Goal: Information Seeking & Learning: Find specific fact

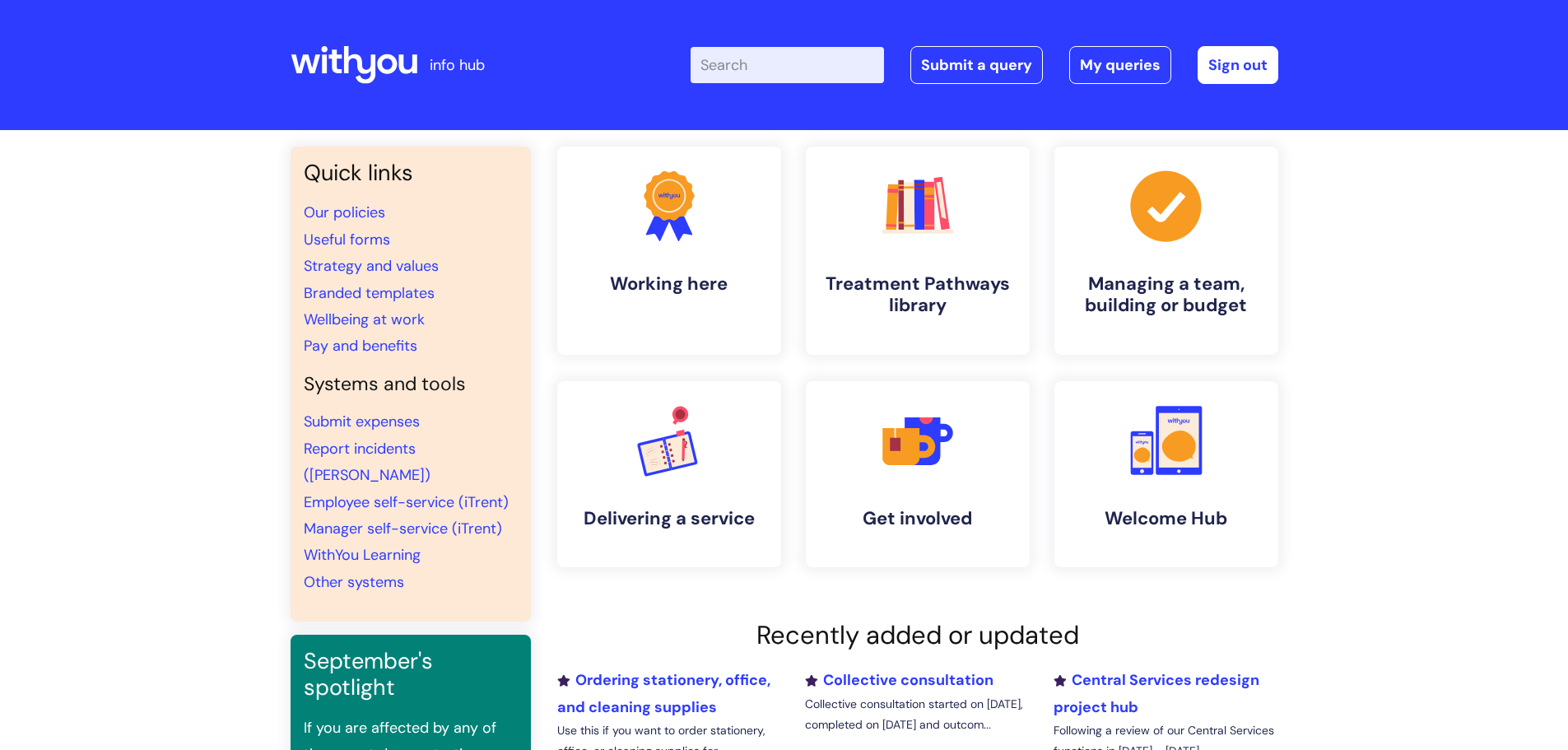
click at [738, 67] on input "Enter your search term here..." at bounding box center [787, 65] width 193 height 36
type input "benfits"
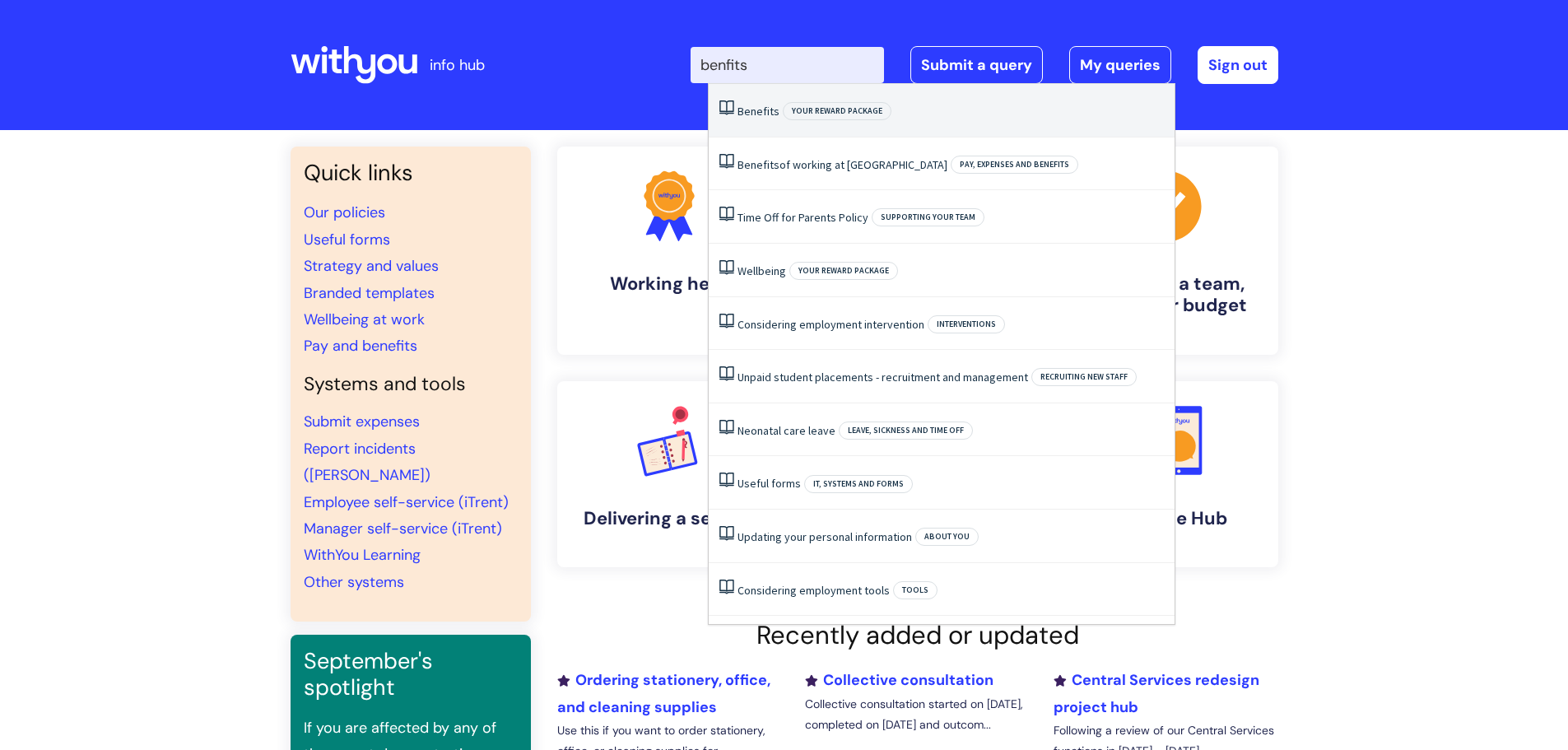
click at [747, 116] on span "Benefits" at bounding box center [758, 111] width 42 height 15
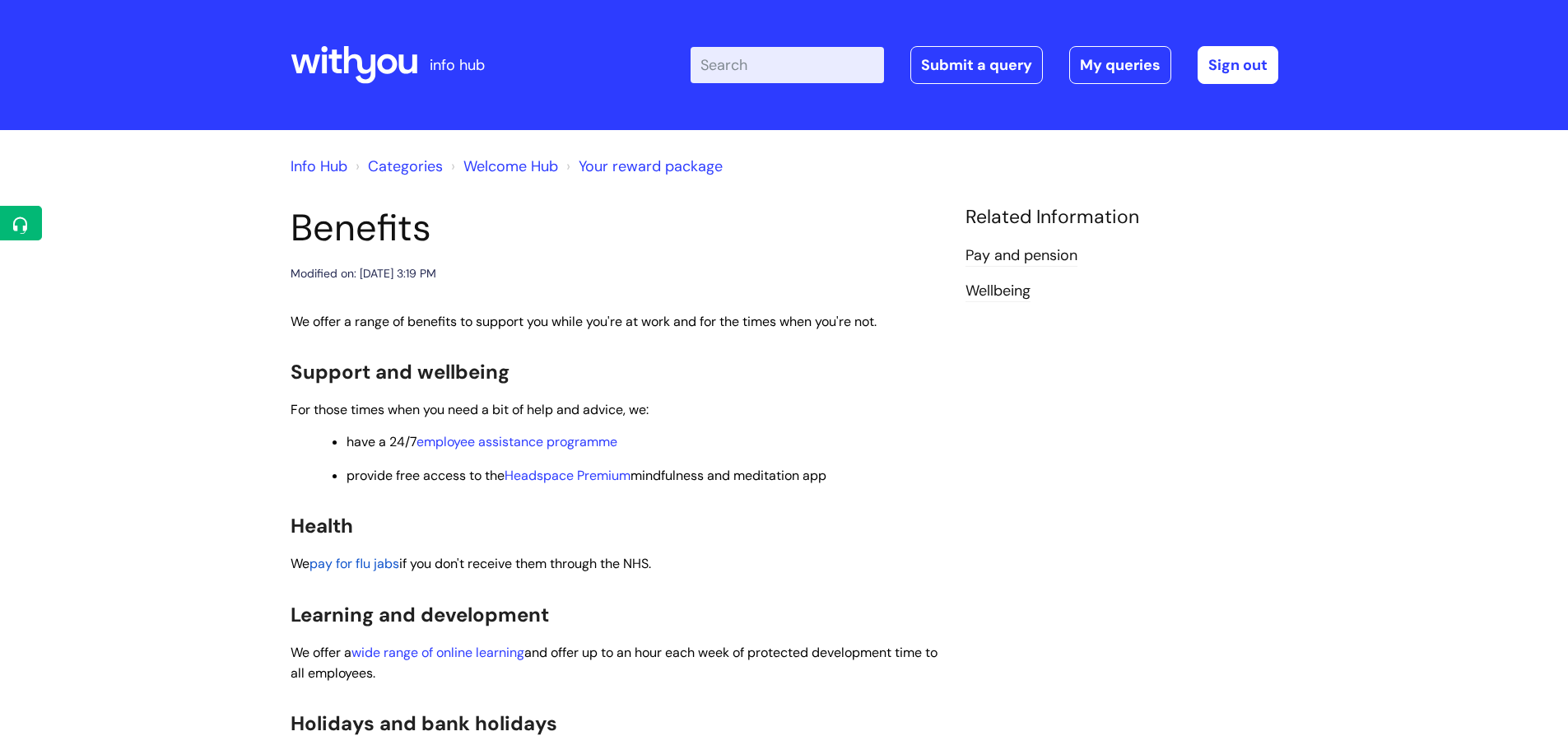
click at [773, 69] on input "Enter your search term here..." at bounding box center [787, 65] width 193 height 36
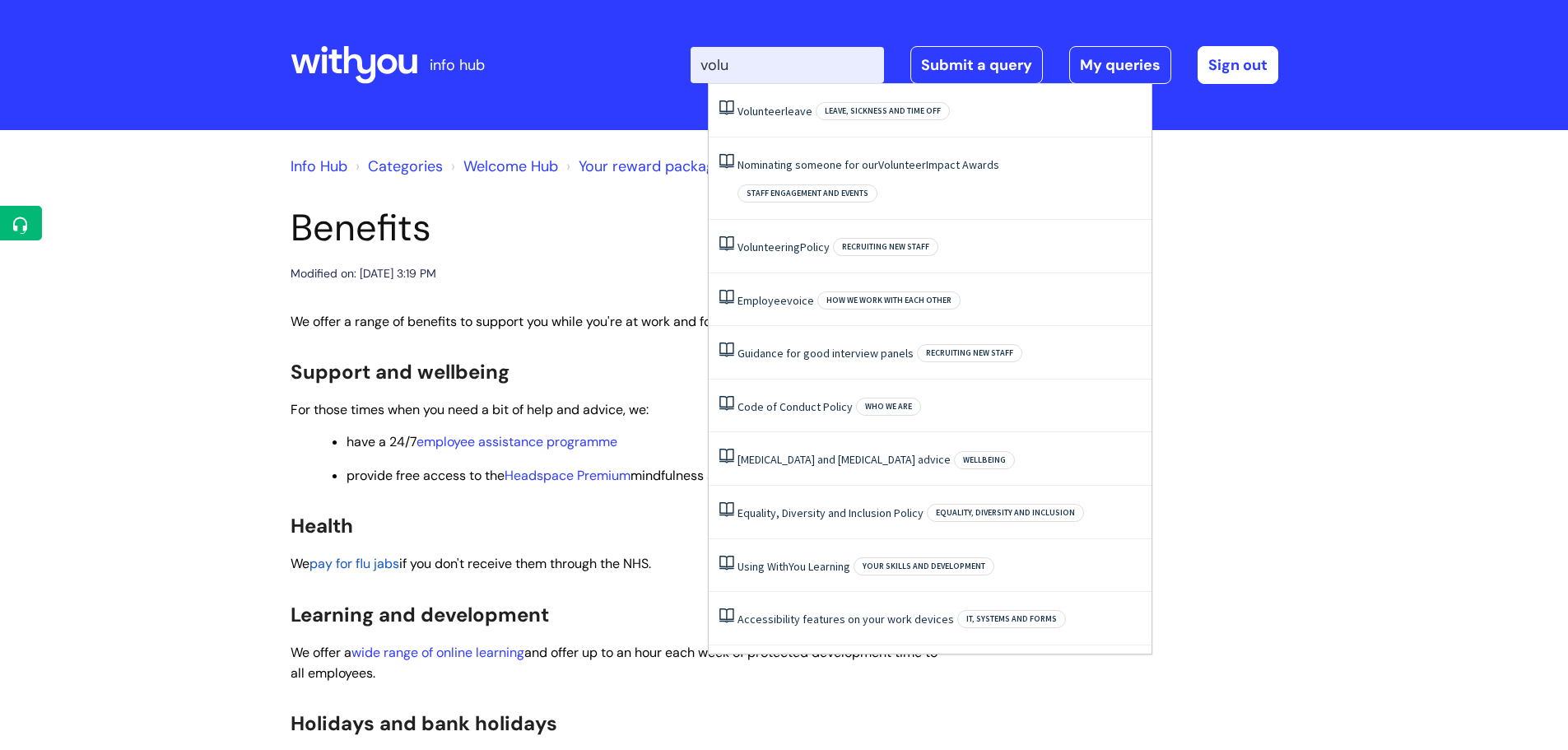
type input "volun"
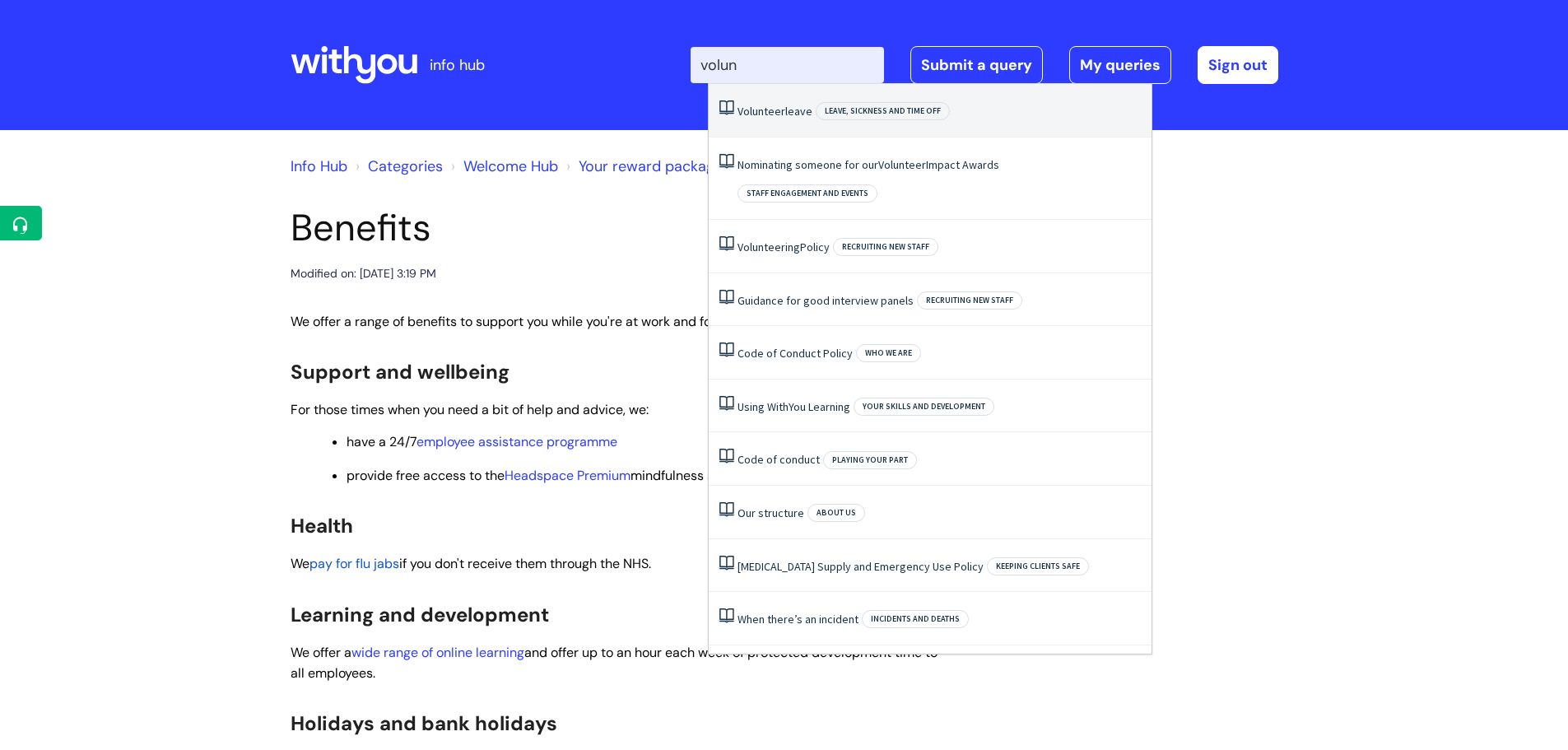
click at [776, 111] on span "Volunteer" at bounding box center [761, 111] width 48 height 15
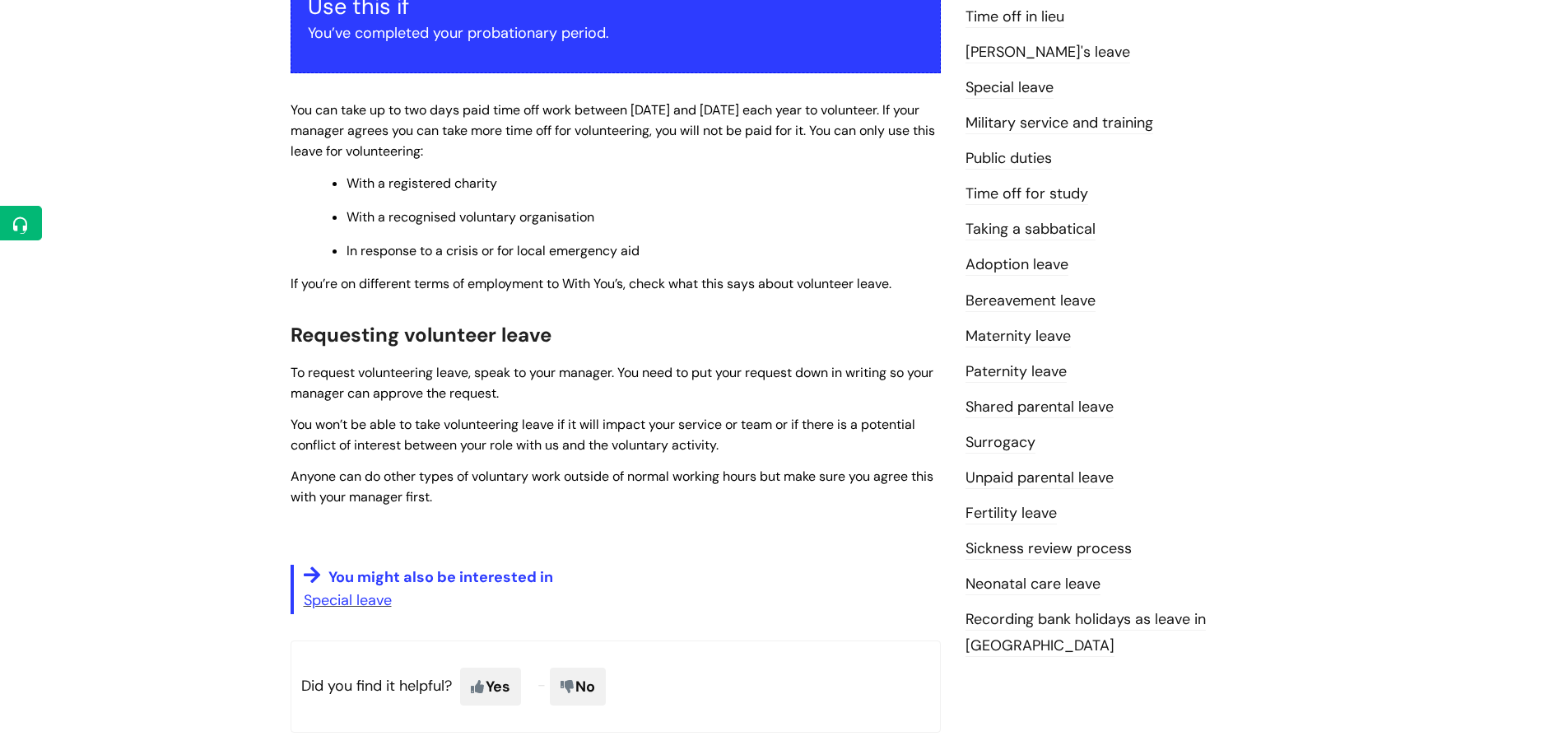
scroll to position [344, 0]
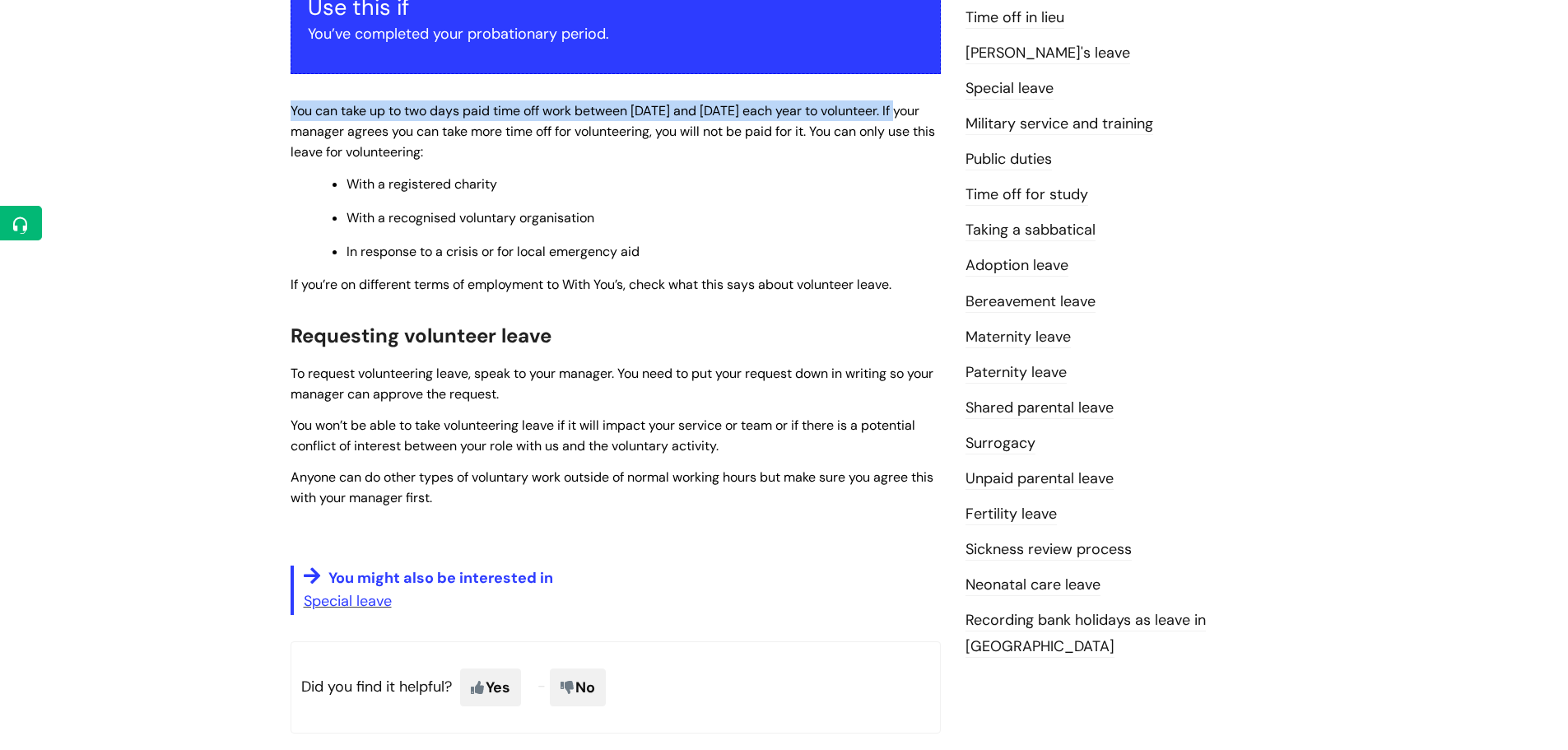
drag, startPoint x: 282, startPoint y: 109, endPoint x: 898, endPoint y: 105, distance: 616.0
click at [898, 105] on div "Volunteer leave Modified on: Mon, 24 May, 2021 at 11:37 AM Use this if You’ve c…" at bounding box center [616, 310] width 675 height 898
